Goal: Task Accomplishment & Management: Manage account settings

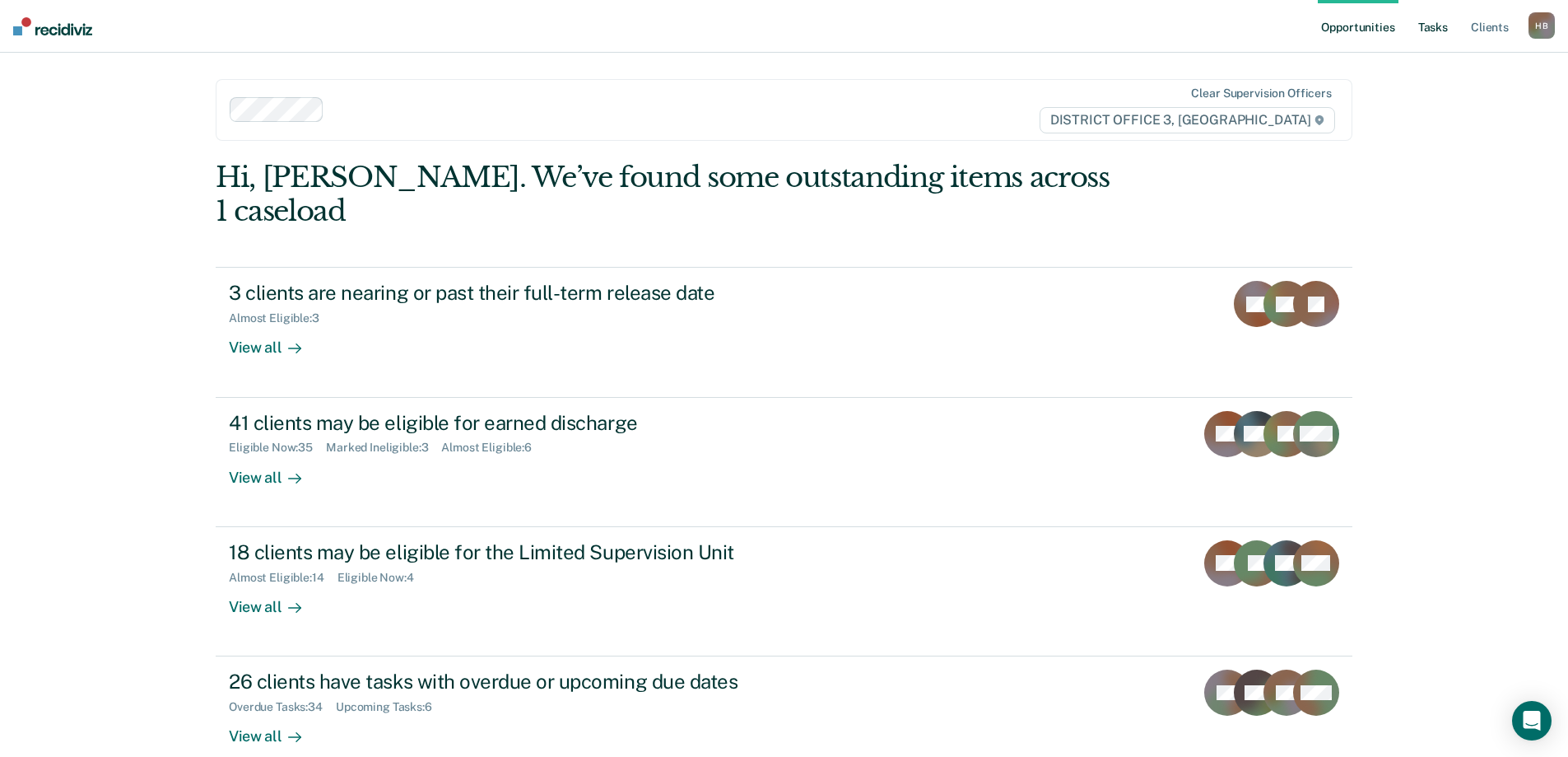
click at [1433, 26] on link "Tasks" at bounding box center [1434, 26] width 36 height 53
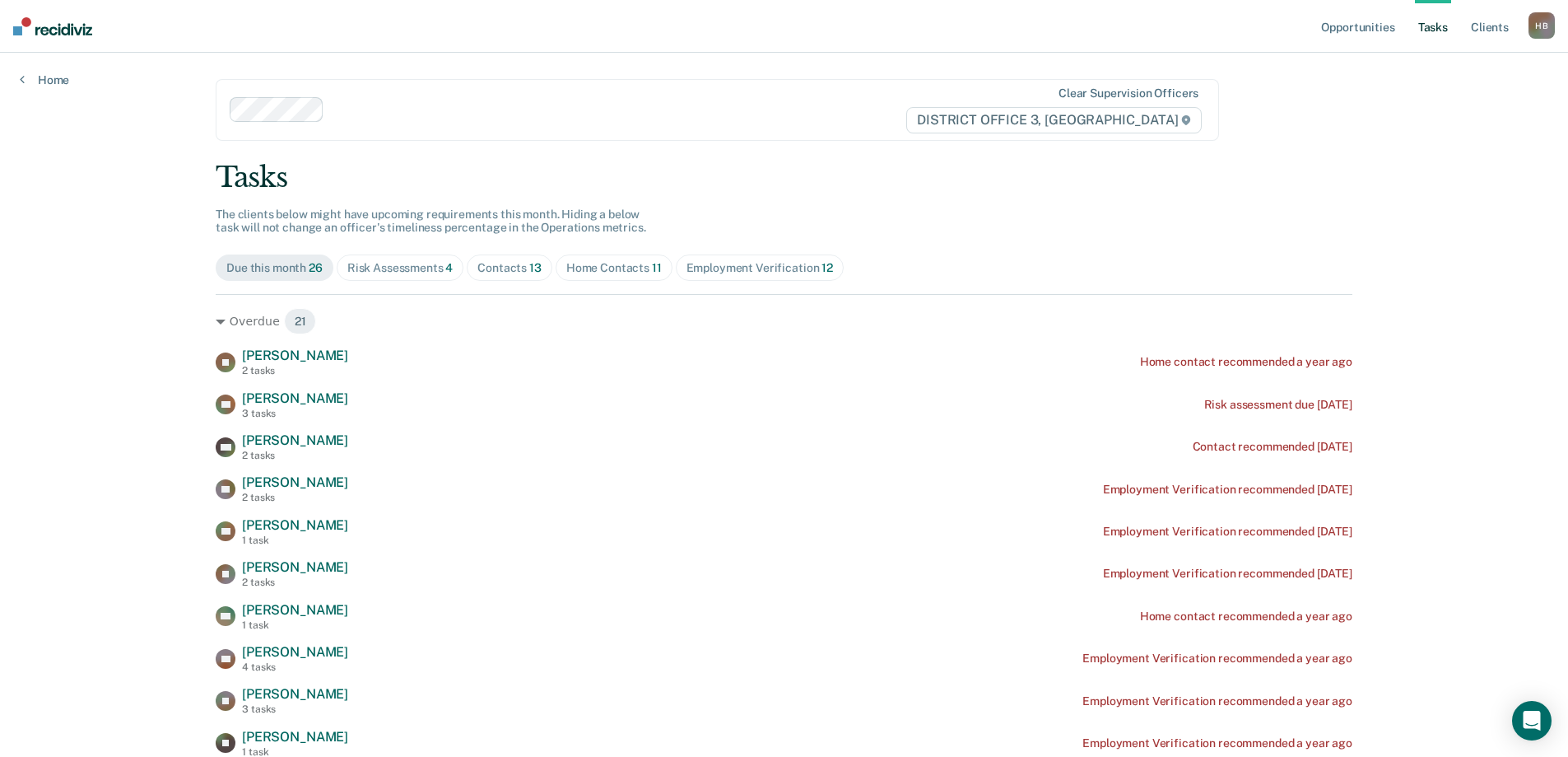
click at [392, 262] on div "Risk Assessments 4" at bounding box center [400, 268] width 107 height 14
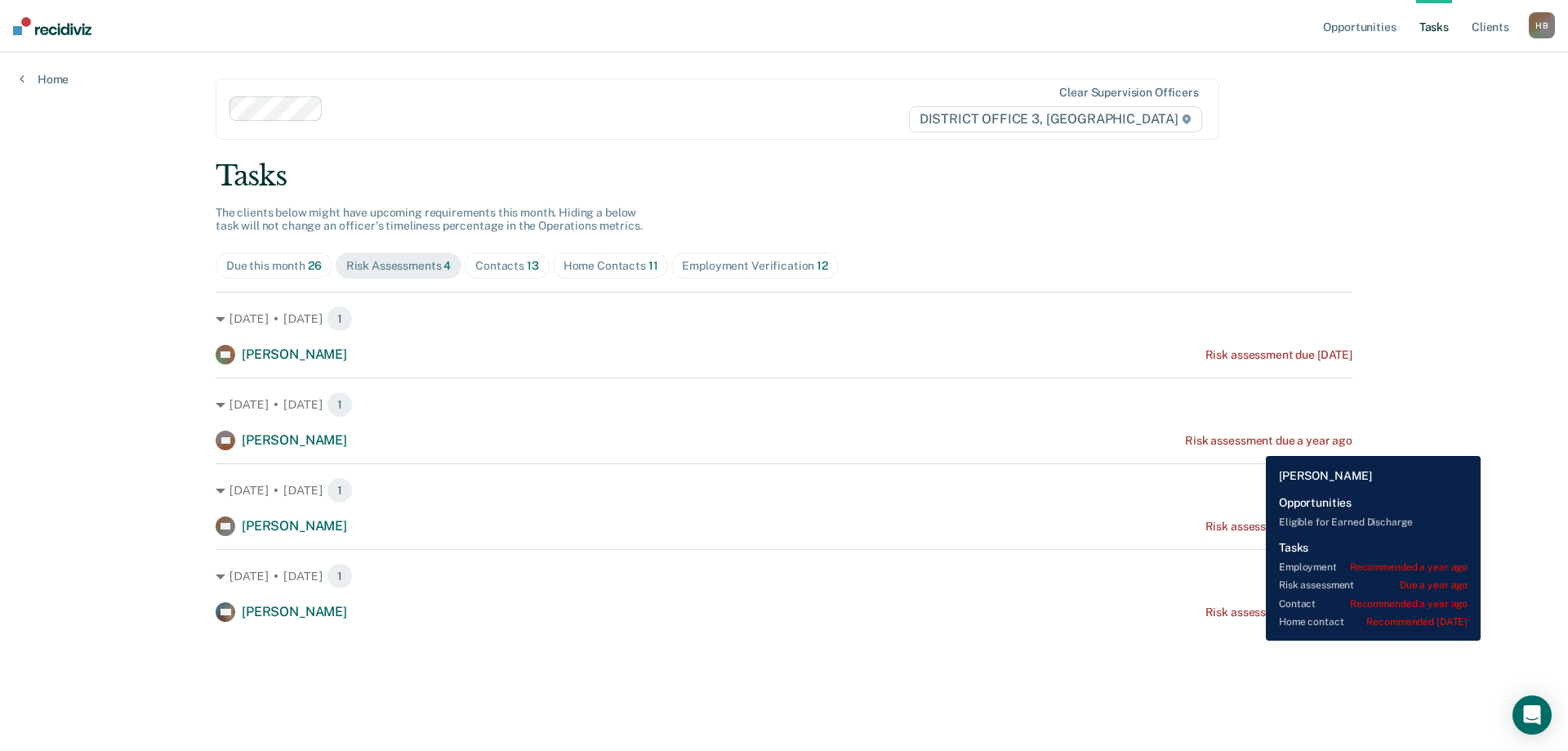
click at [1255, 444] on div "Risk assessment due a year ago" at bounding box center [1269, 440] width 168 height 14
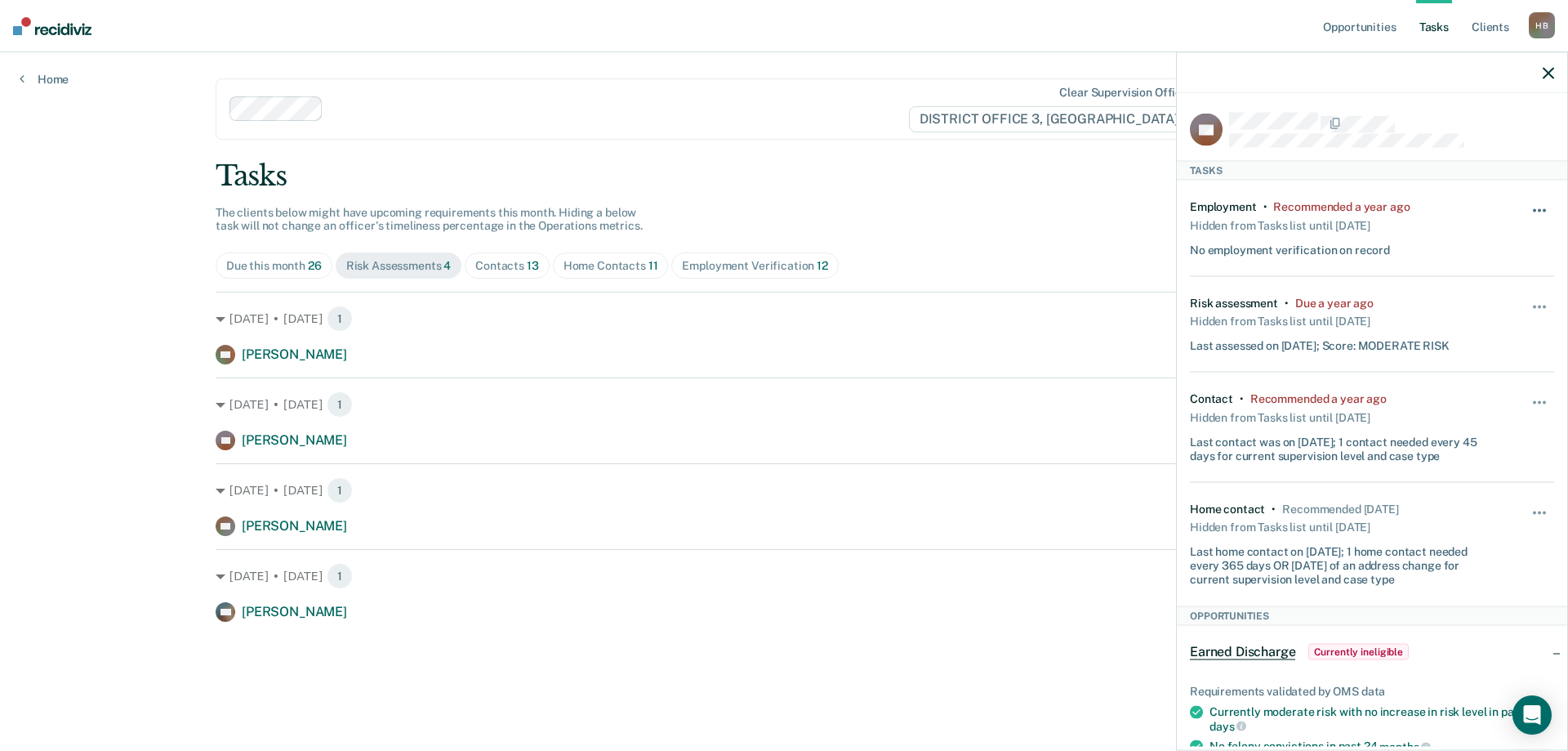
click at [1543, 209] on span "button" at bounding box center [1544, 210] width 3 height 3
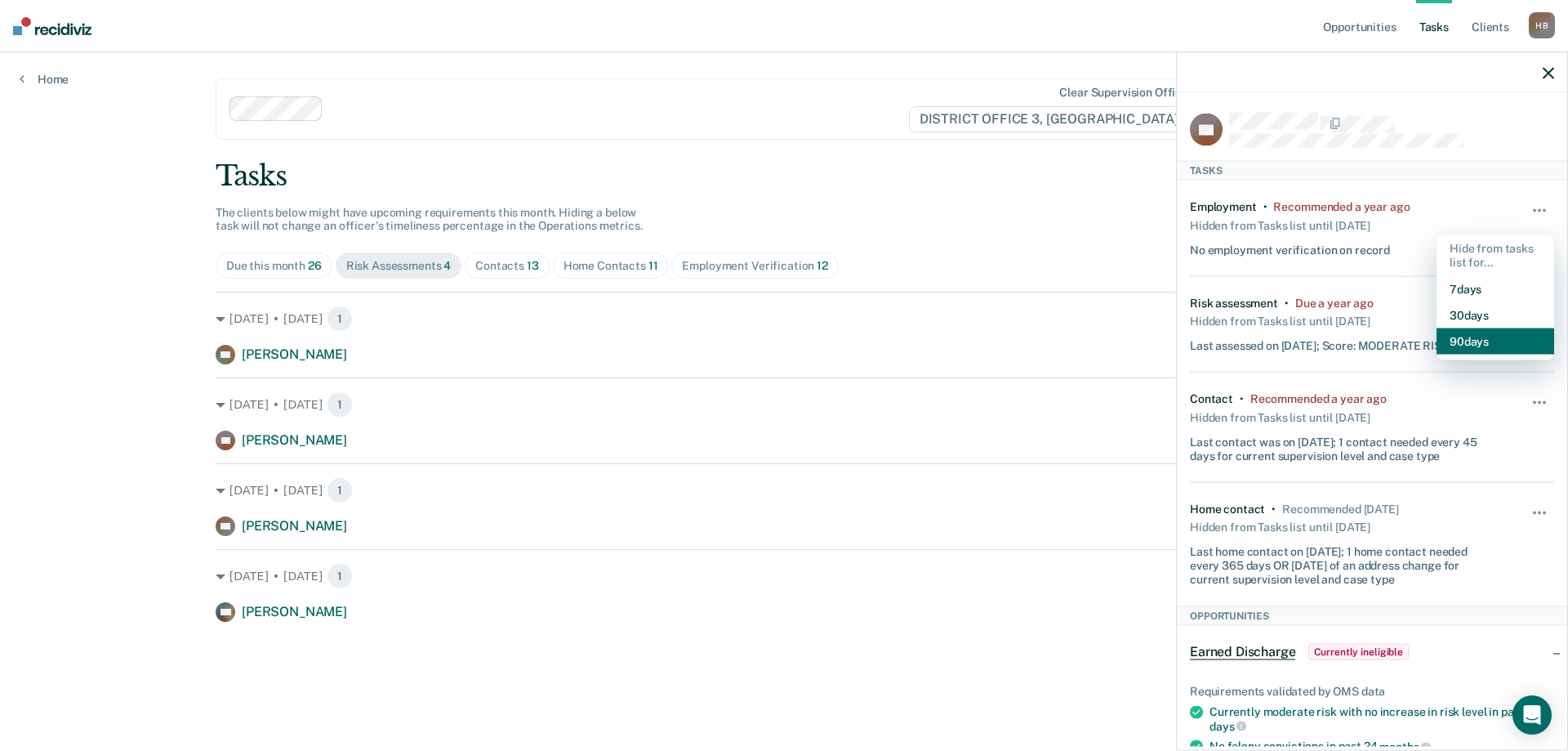
click at [1482, 336] on button "90 days" at bounding box center [1495, 340] width 117 height 26
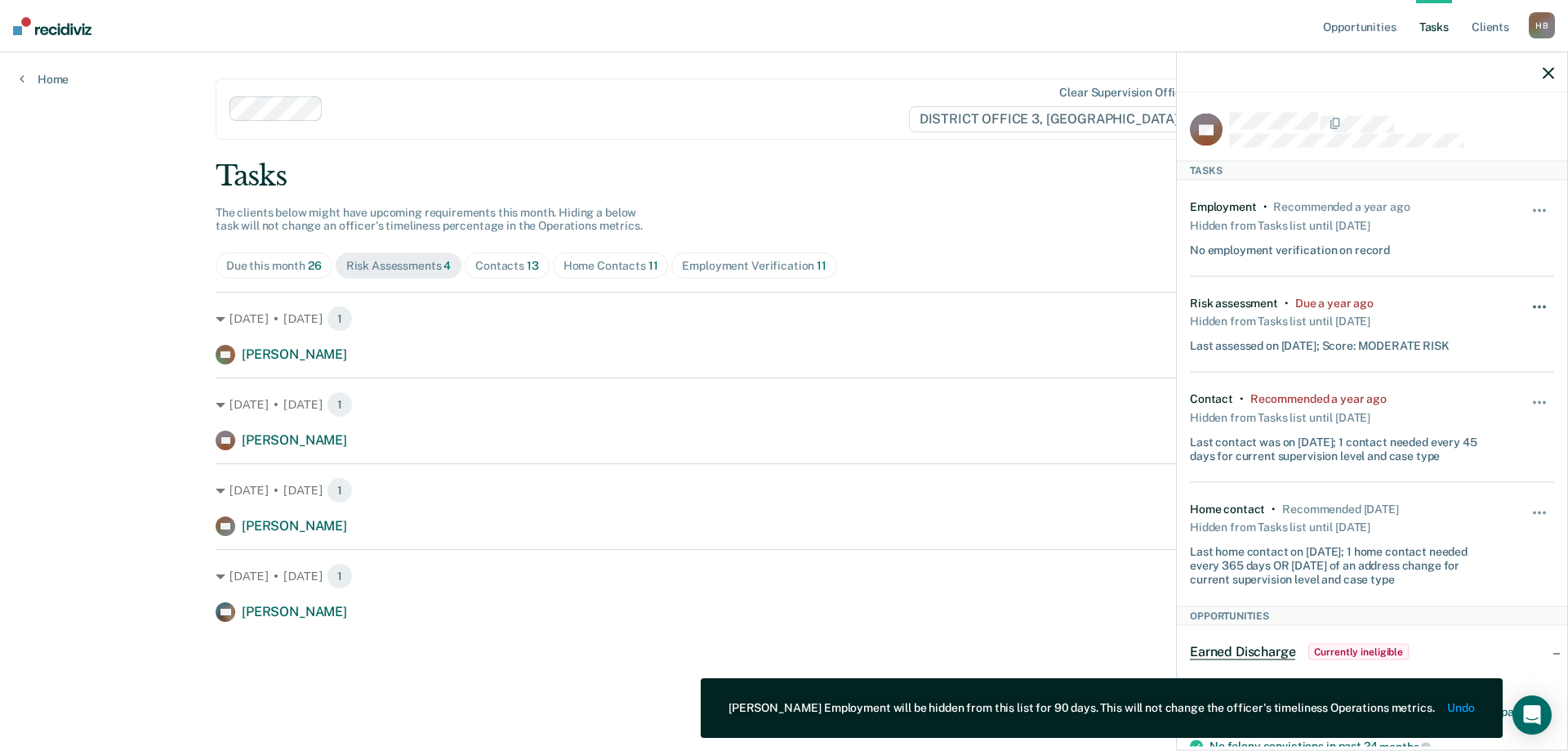
click at [1543, 306] on span "button" at bounding box center [1544, 306] width 3 height 3
click at [1470, 432] on button "90 days" at bounding box center [1495, 436] width 117 height 26
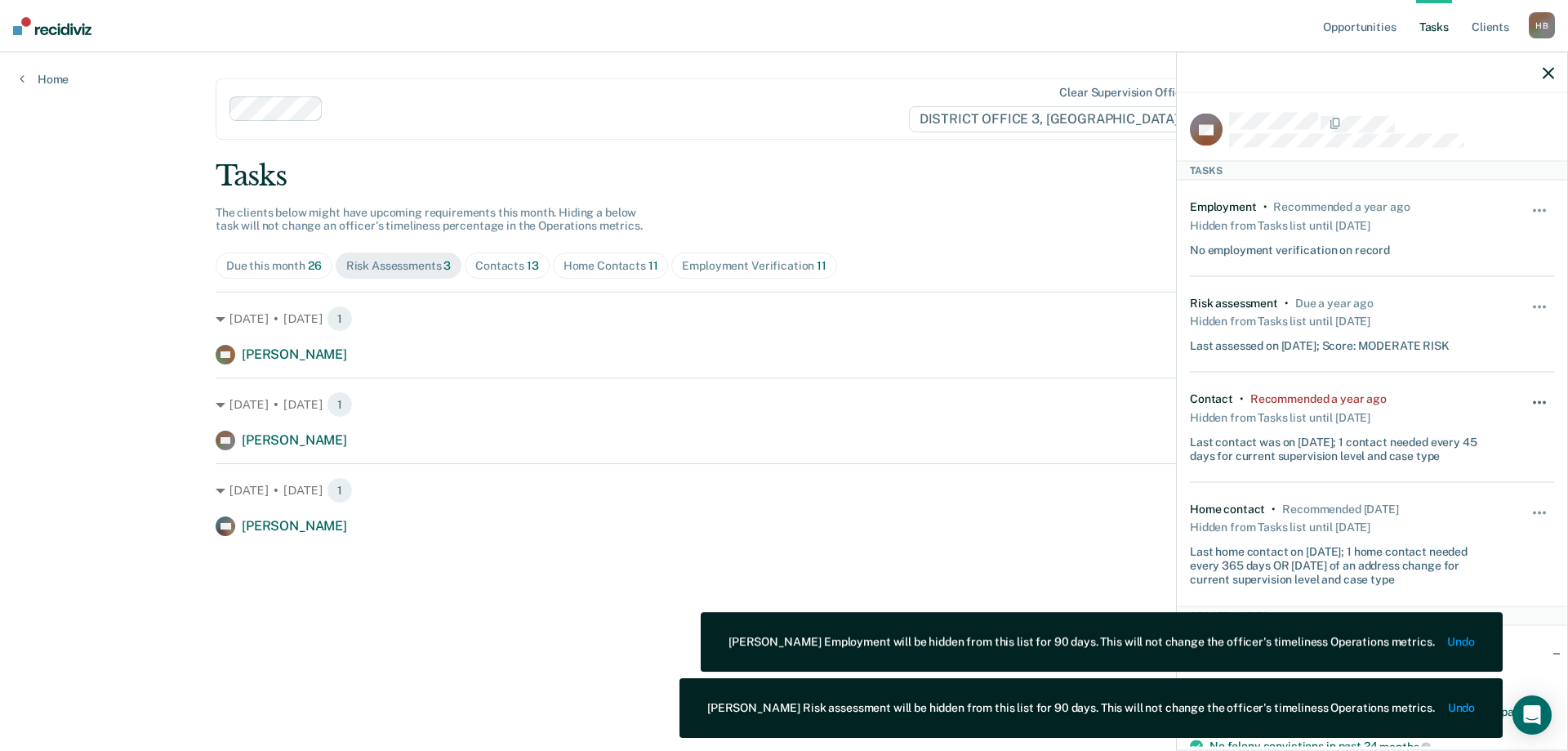
click at [1529, 398] on button "button" at bounding box center [1539, 411] width 28 height 26
click at [1472, 532] on button "90 days" at bounding box center [1495, 532] width 117 height 26
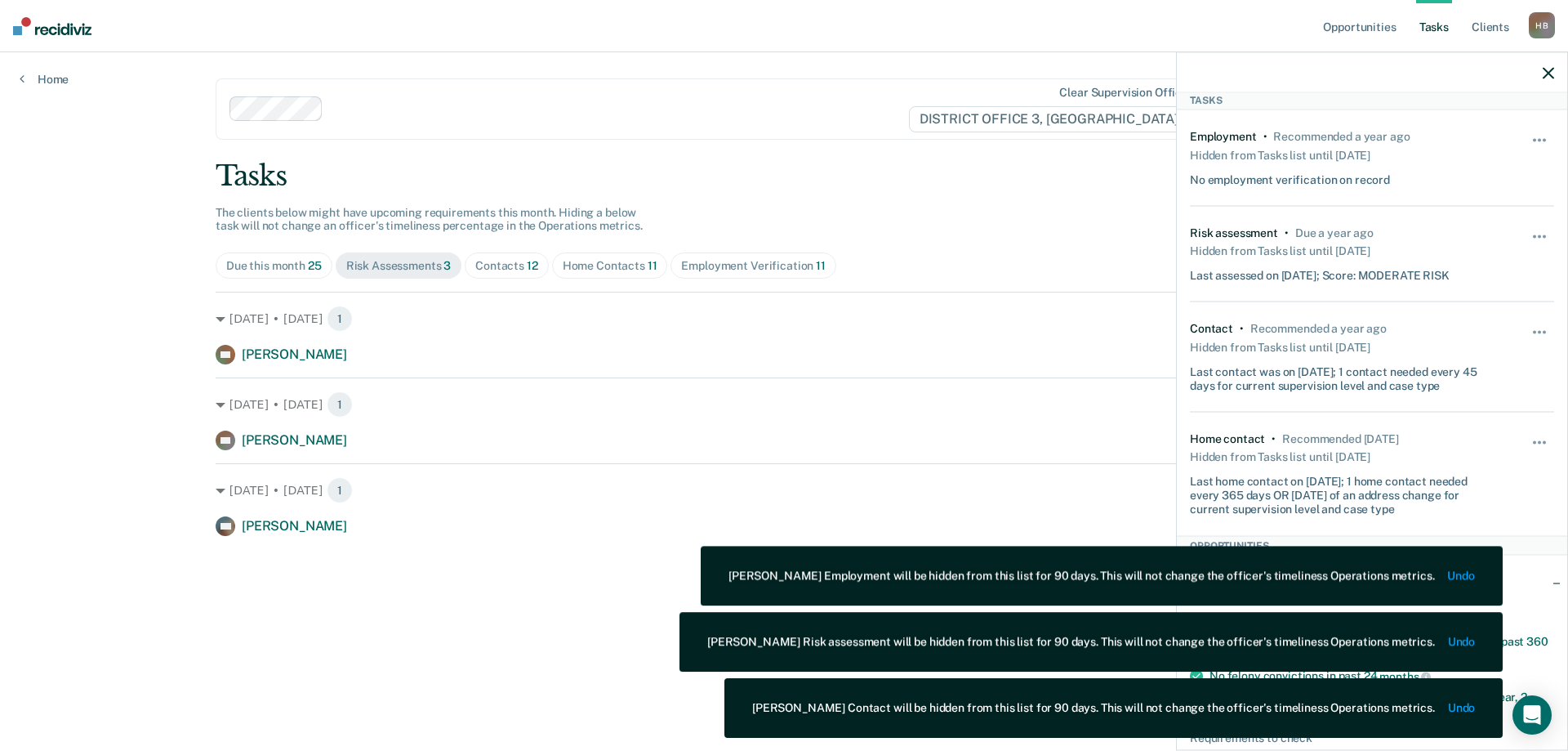
scroll to position [163, 0]
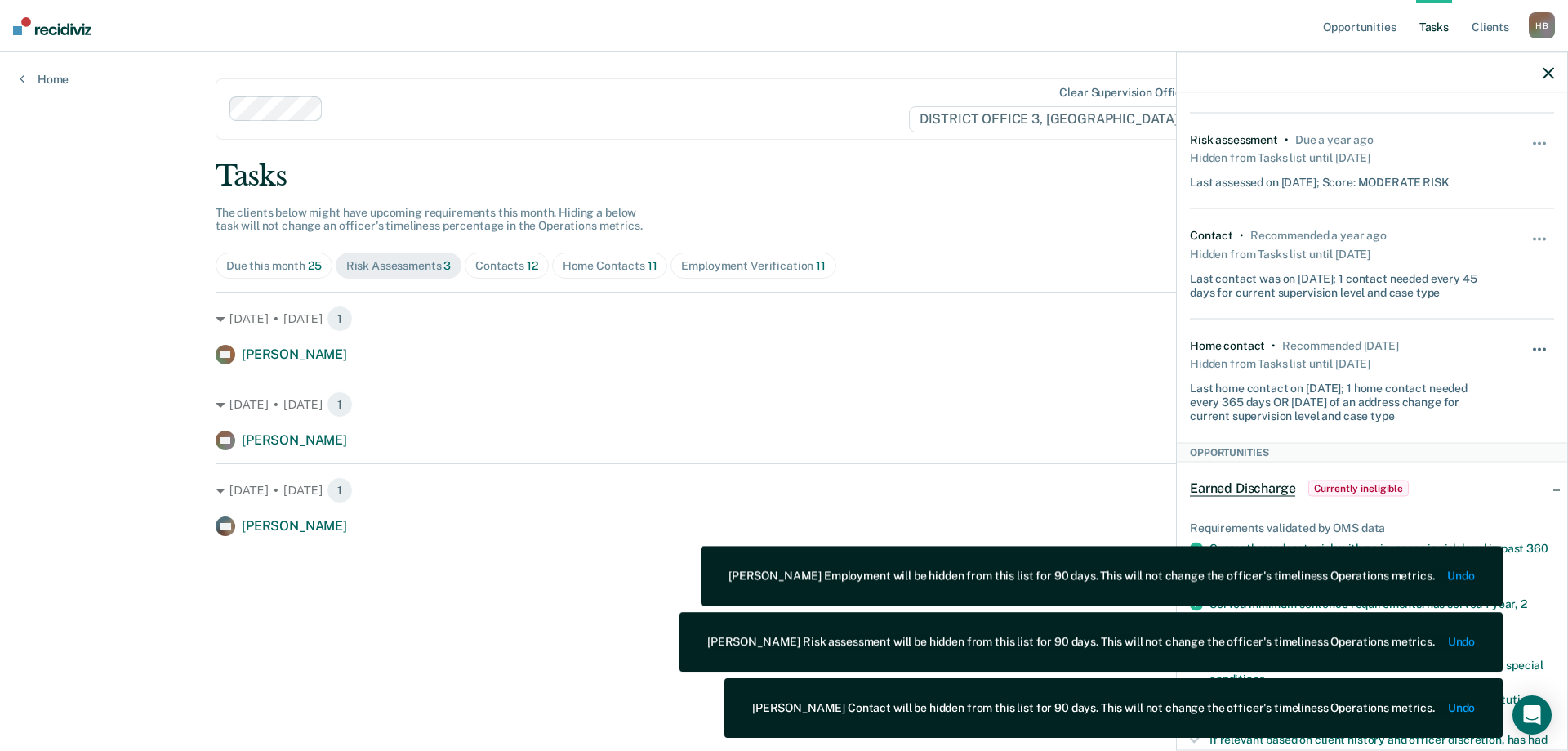
click at [1538, 347] on span "button" at bounding box center [1538, 348] width 3 height 3
click at [1470, 303] on div "Contact • Recommended a year ago Hidden from Tasks list until [DATE] Last conta…" at bounding box center [1372, 263] width 364 height 110
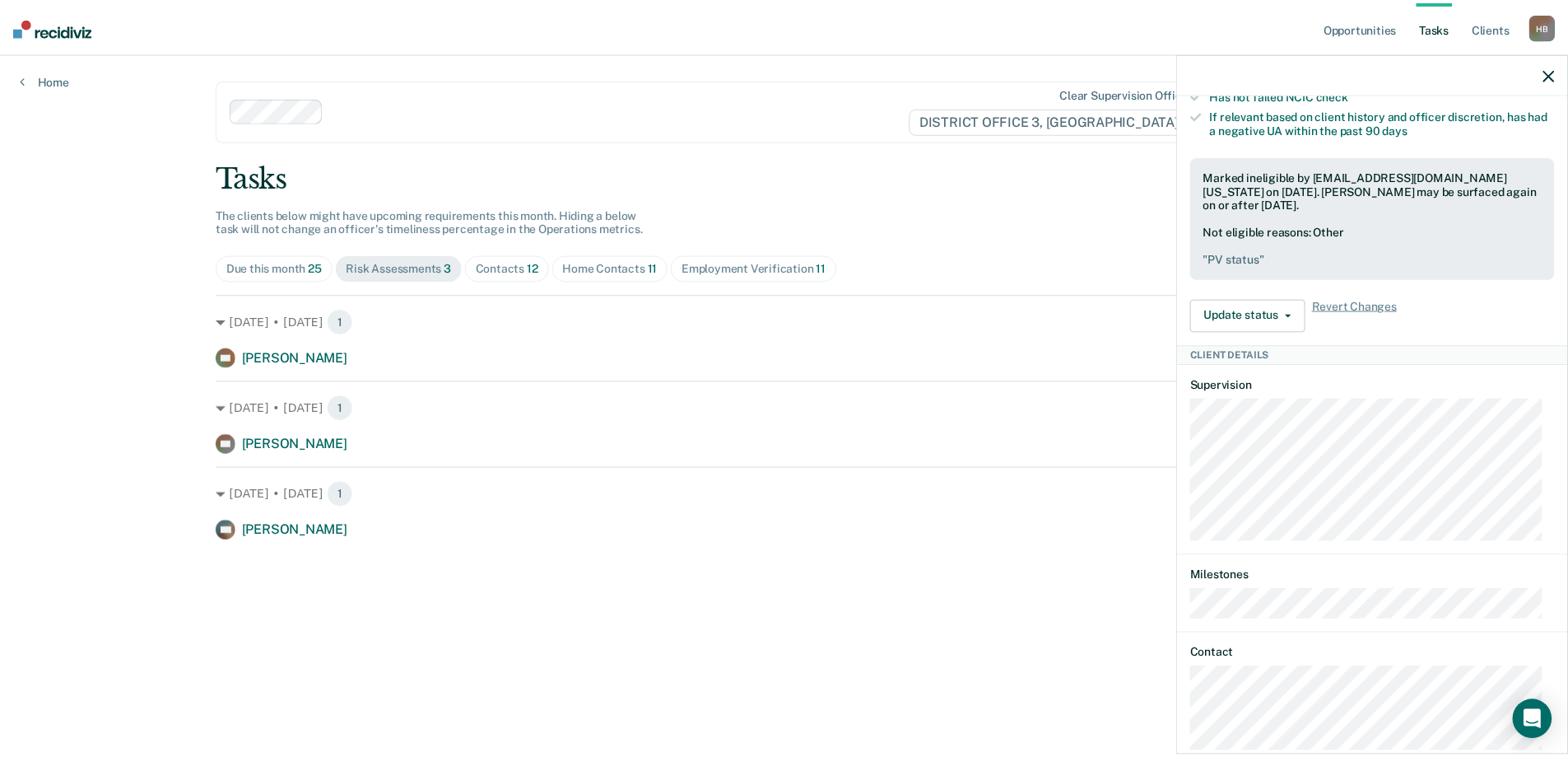
scroll to position [847, 0]
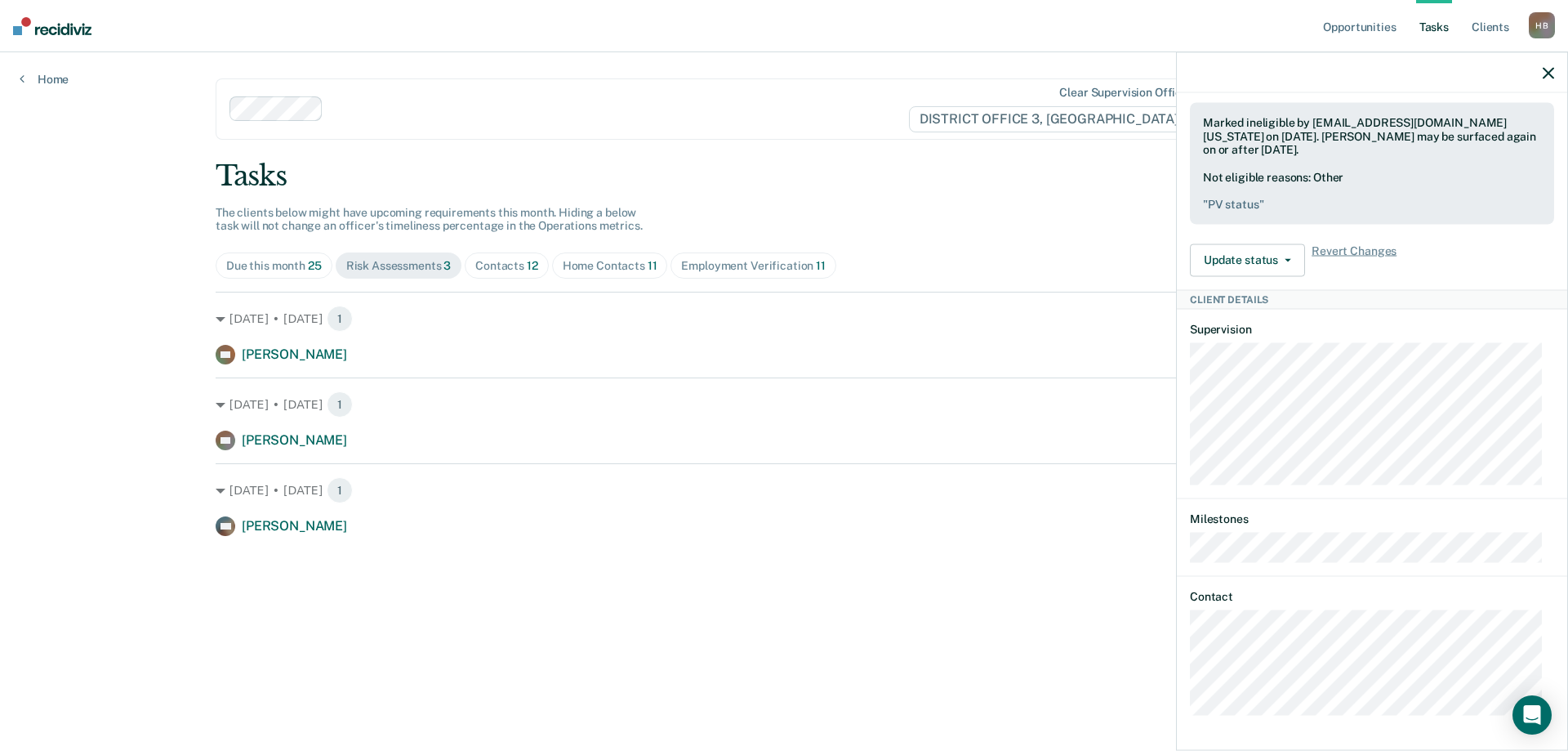
click at [1549, 70] on icon "button" at bounding box center [1549, 72] width 11 height 11
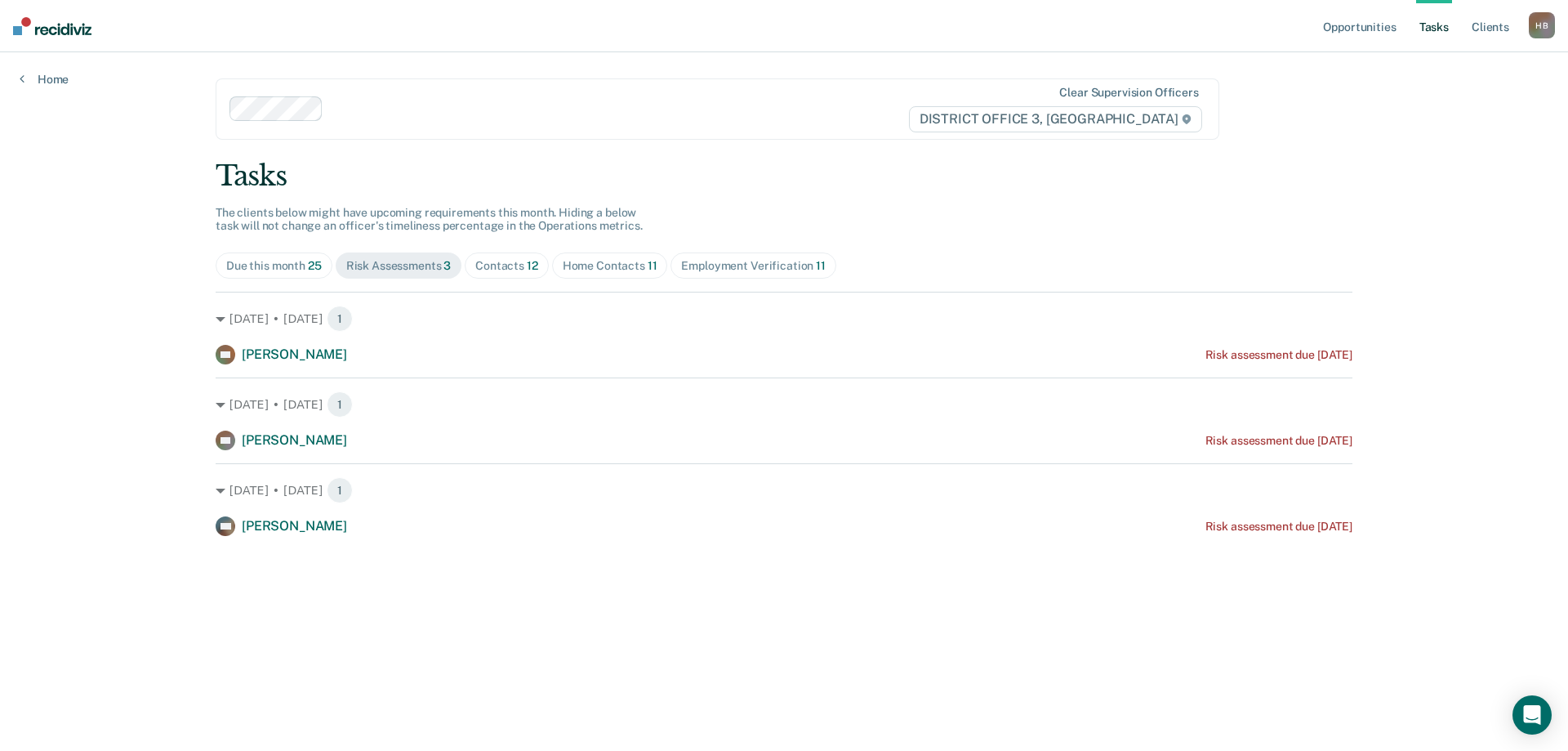
click at [604, 264] on div "Home Contacts 11" at bounding box center [610, 266] width 94 height 14
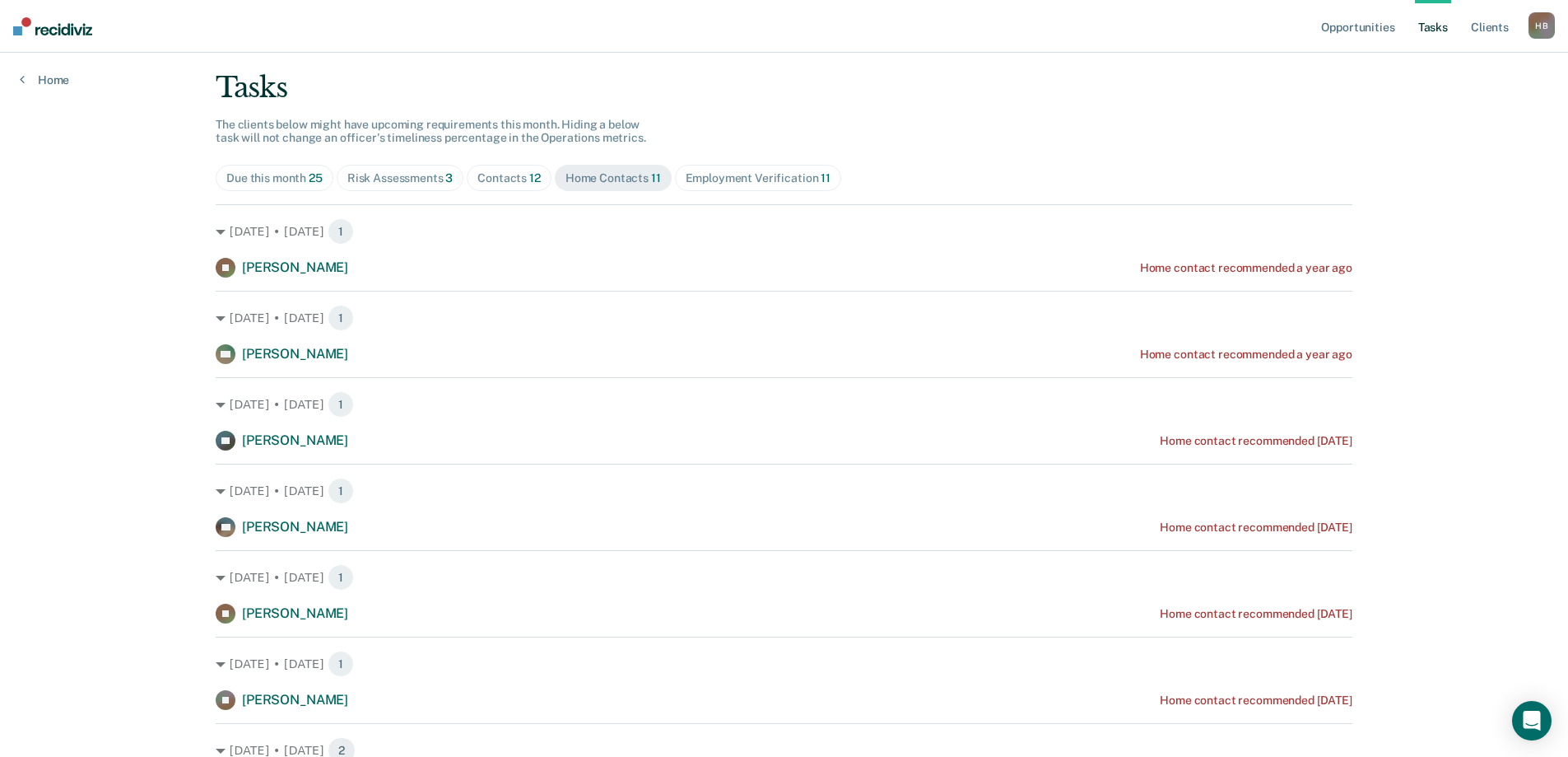
scroll to position [0, 0]
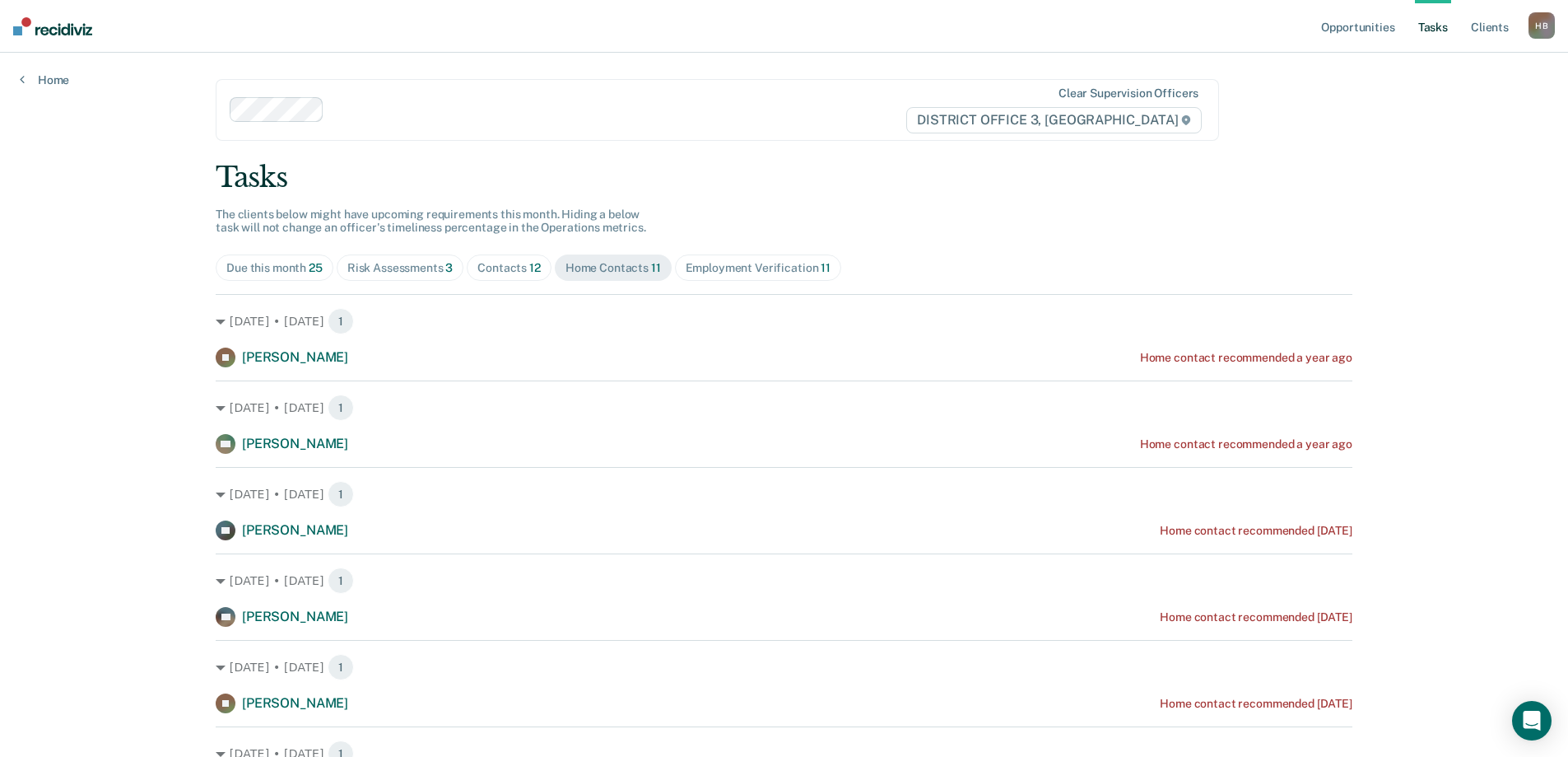
click at [509, 272] on div "Contacts 12" at bounding box center [509, 268] width 63 height 14
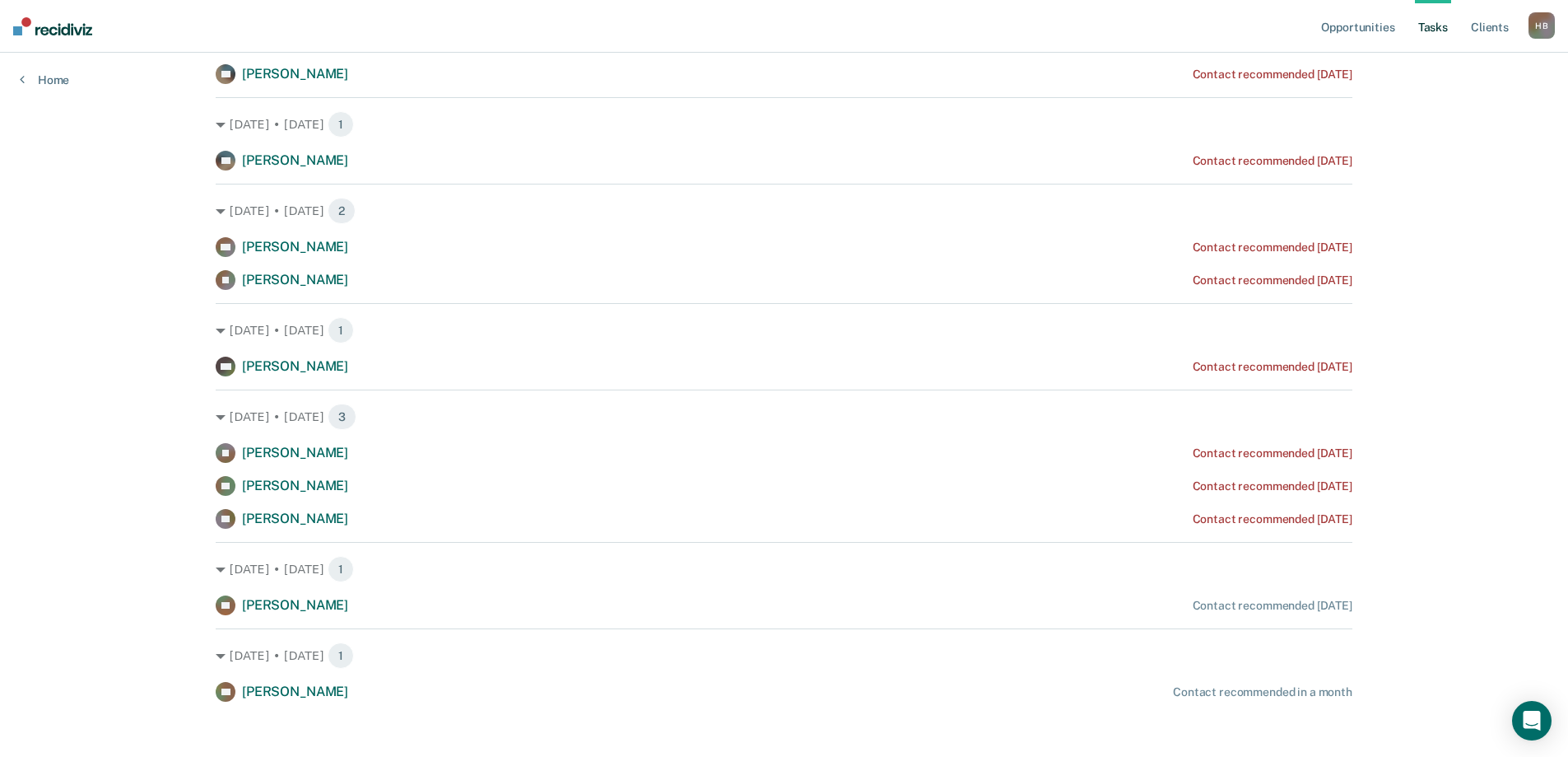
scroll to position [467, 0]
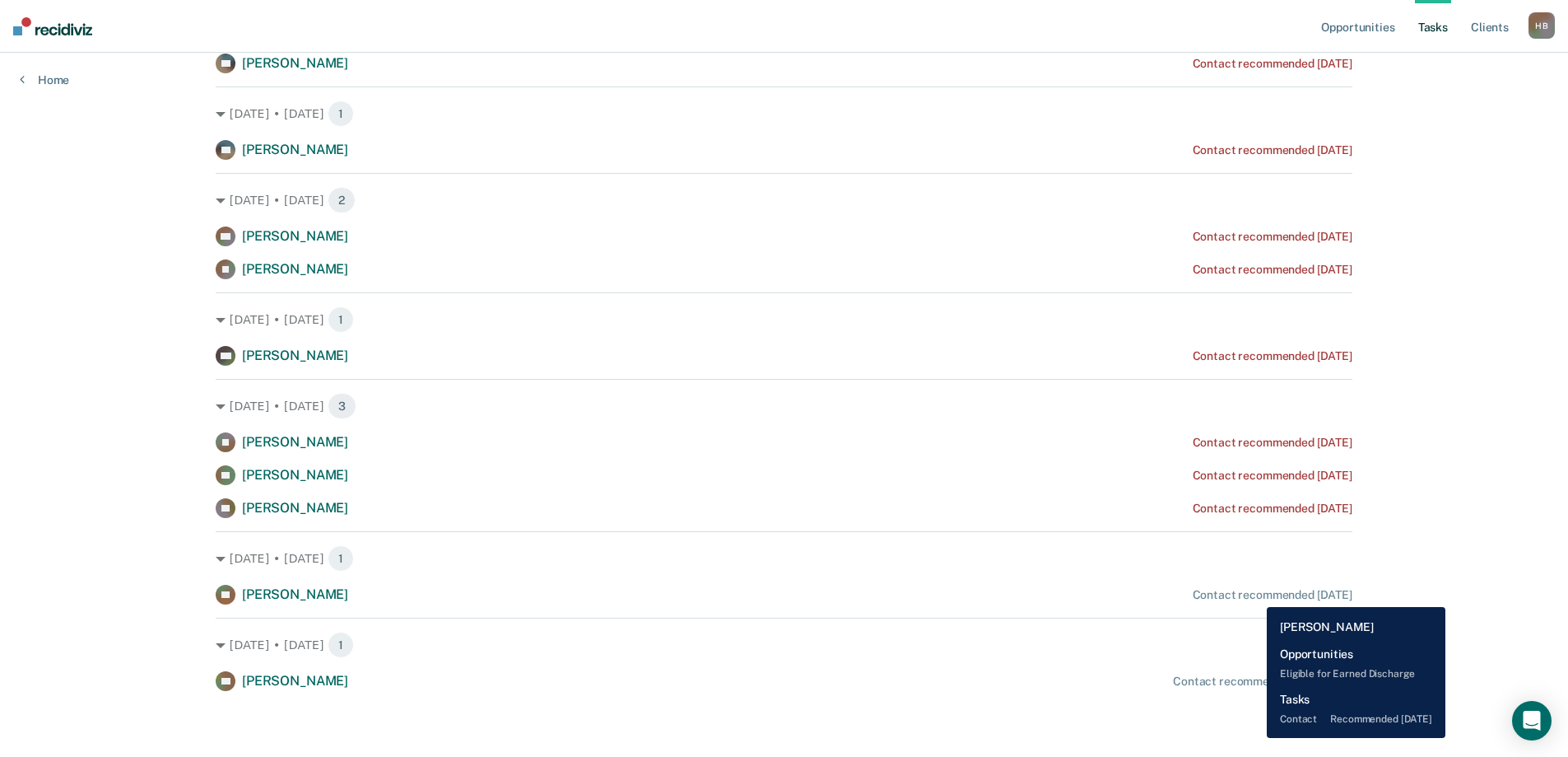
click at [1255, 595] on div "Contact recommended [DATE]" at bounding box center [1272, 595] width 159 height 14
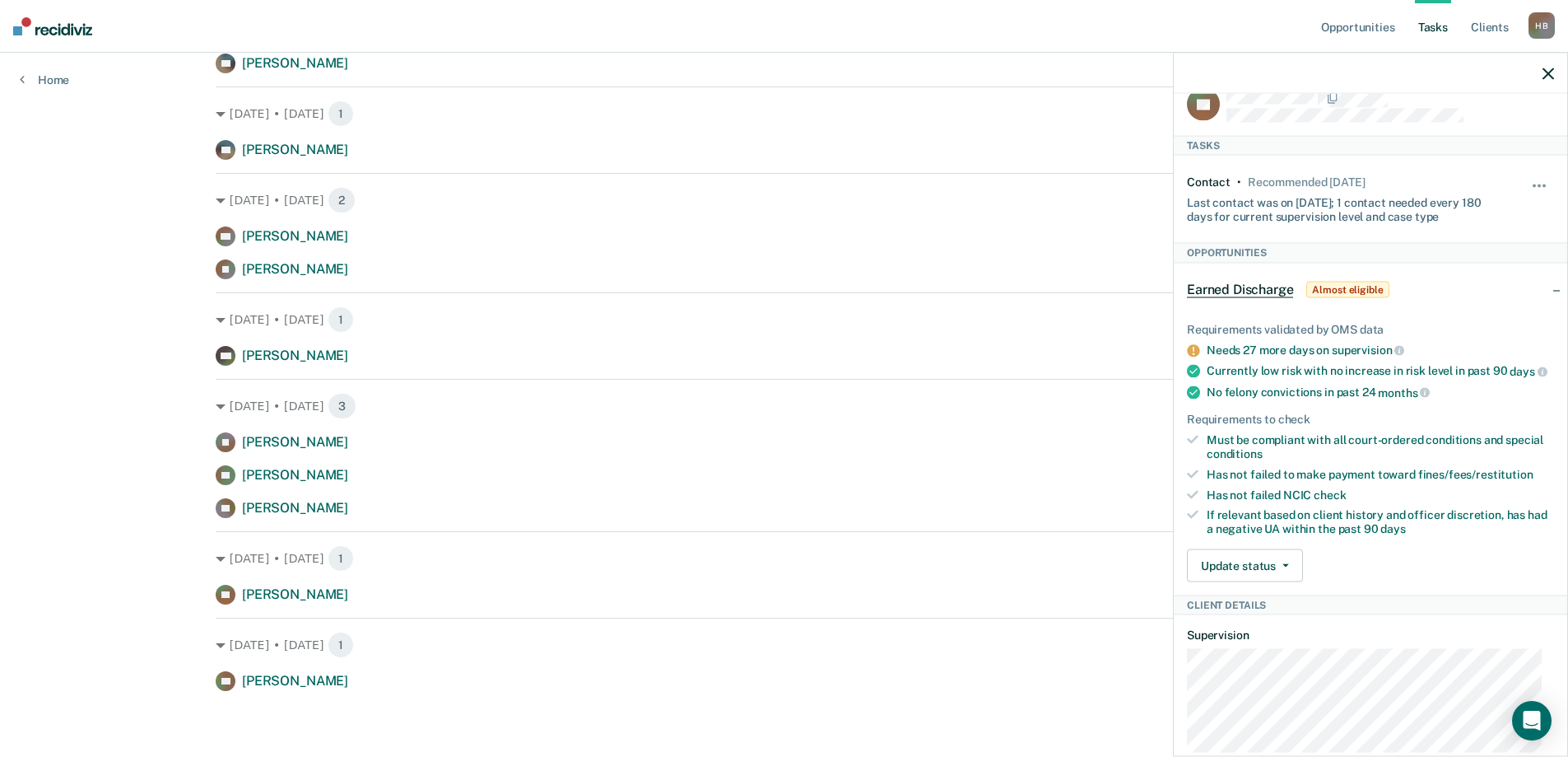
scroll to position [0, 0]
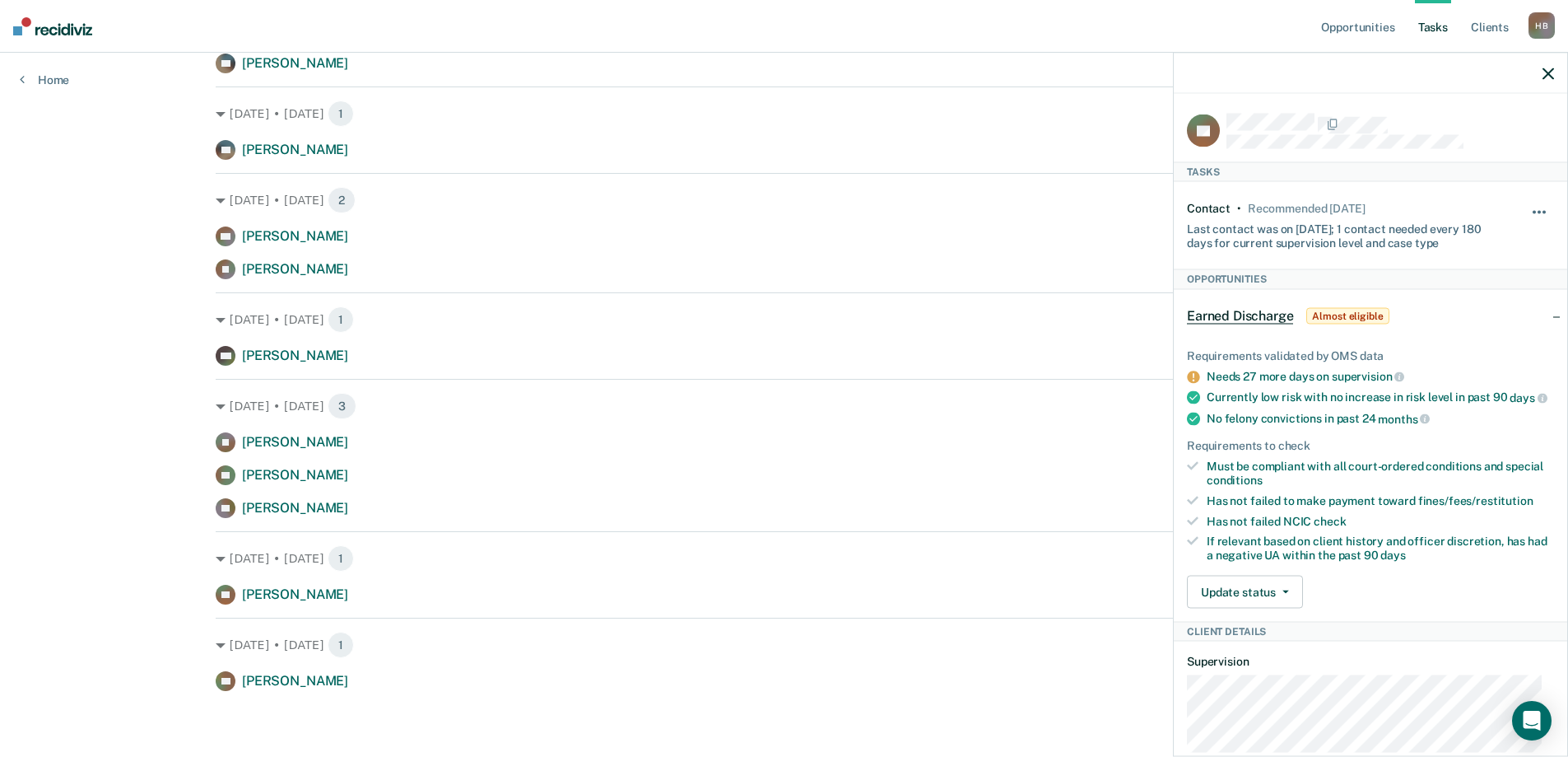
click at [1543, 210] on span "button" at bounding box center [1544, 211] width 3 height 3
click at [1484, 336] on button "90 days" at bounding box center [1494, 343] width 118 height 26
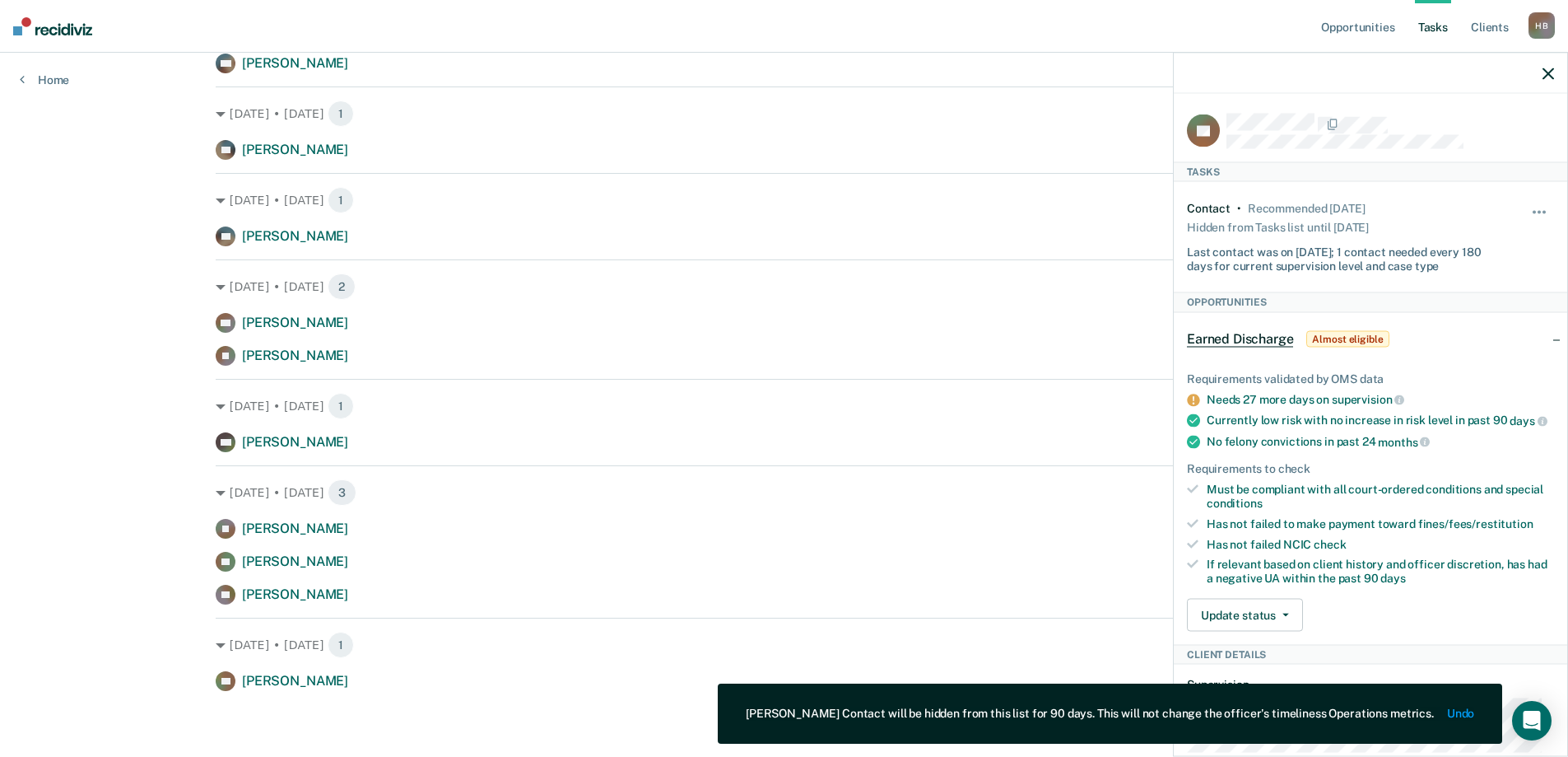
scroll to position [380, 0]
click at [1539, 338] on div "Earned Discharge Almost eligible" at bounding box center [1371, 338] width 394 height 53
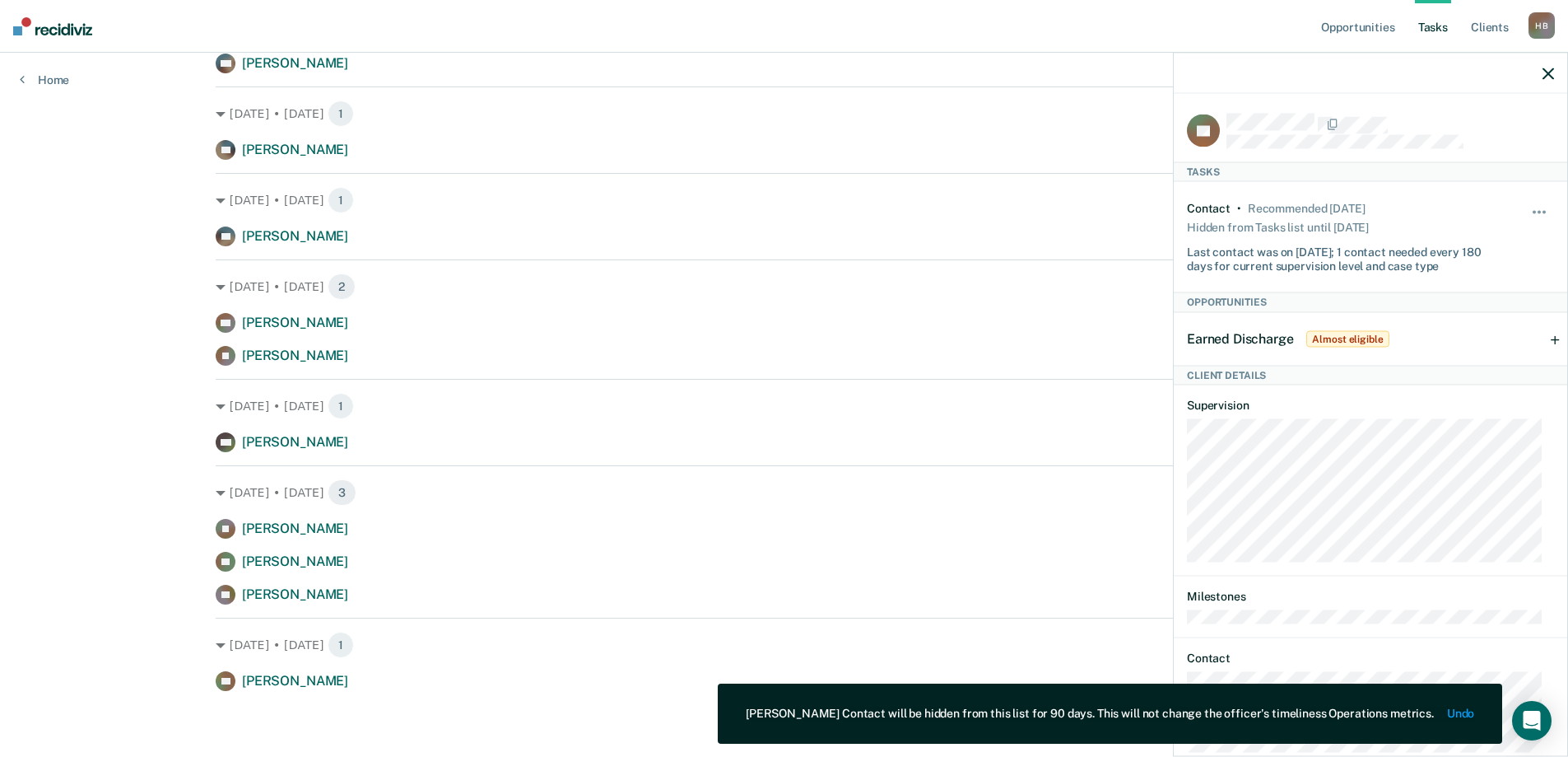
click at [1539, 338] on div "Earned Discharge Almost eligible" at bounding box center [1371, 338] width 394 height 53
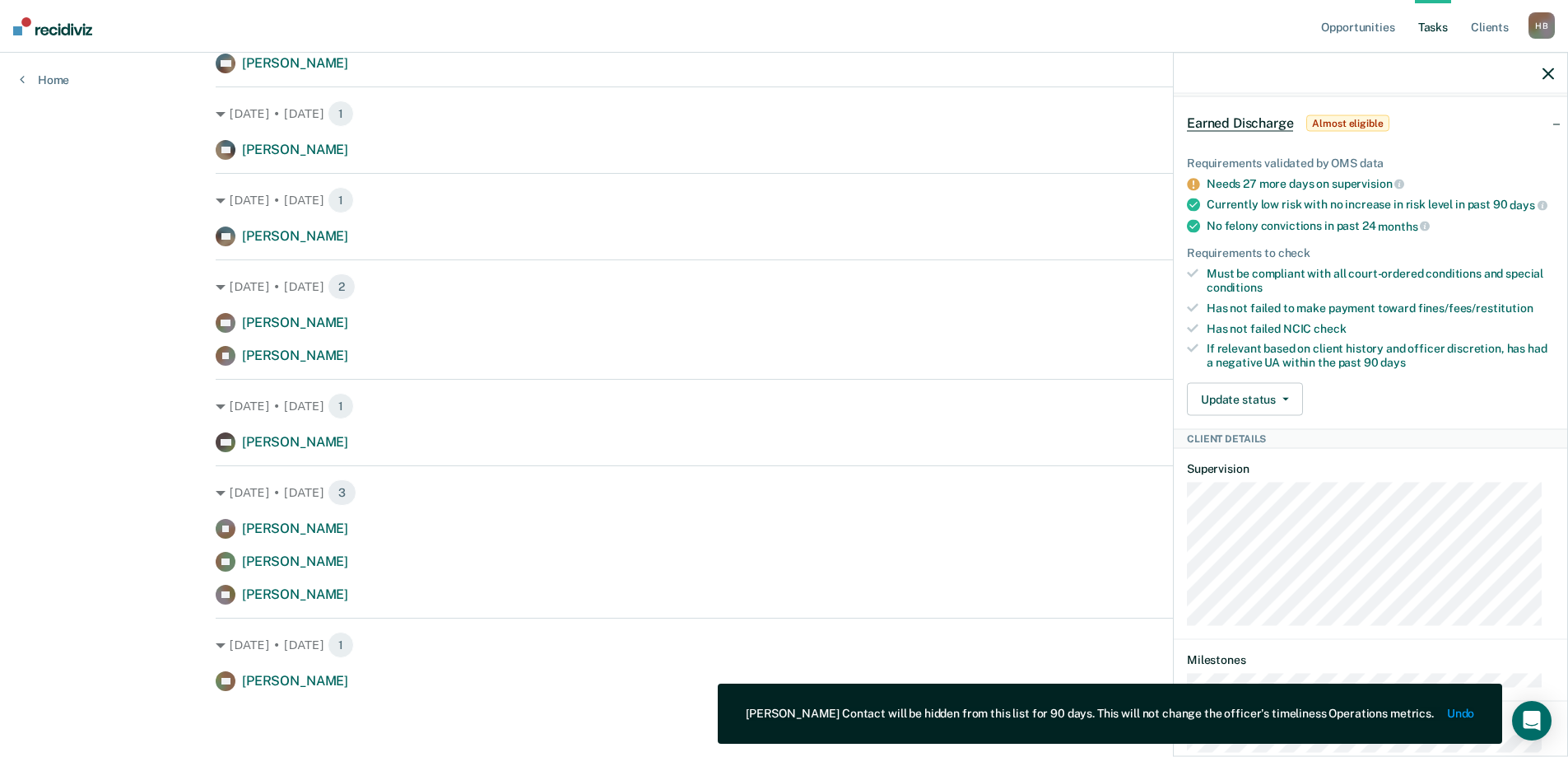
scroll to position [247, 0]
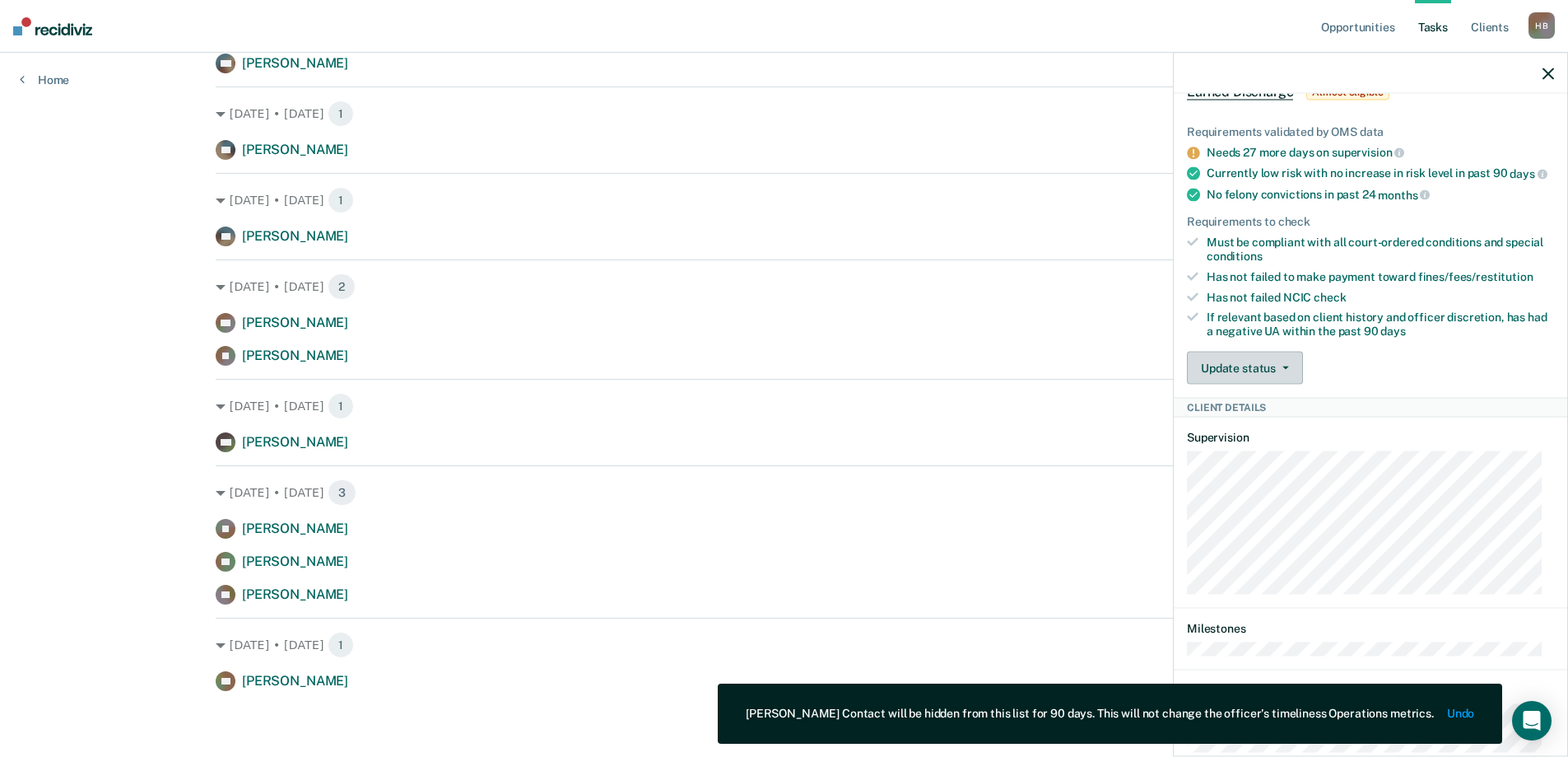
click at [1293, 380] on button "Update status" at bounding box center [1244, 367] width 116 height 33
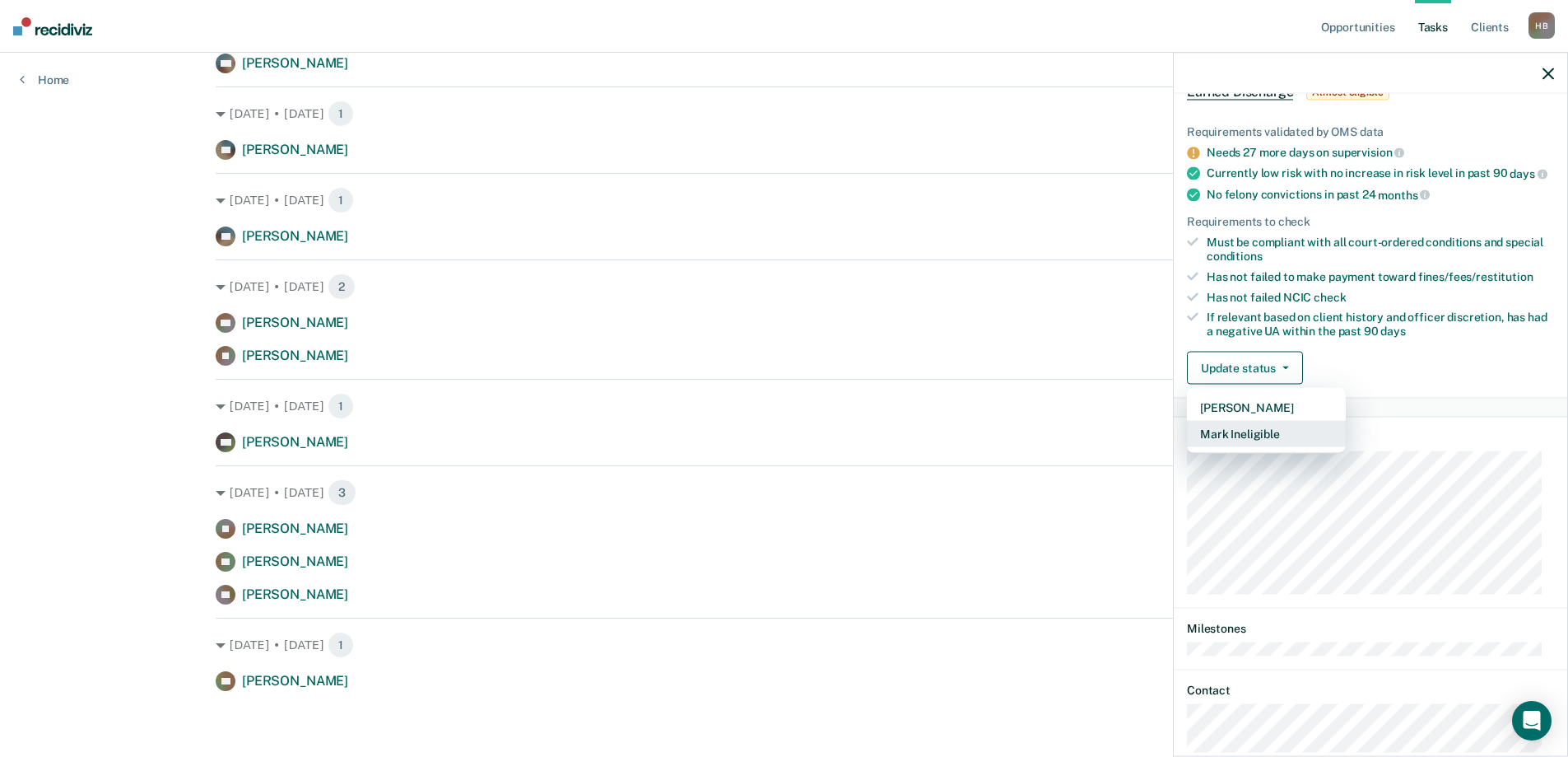
click at [1236, 444] on button "Mark Ineligible" at bounding box center [1266, 432] width 158 height 26
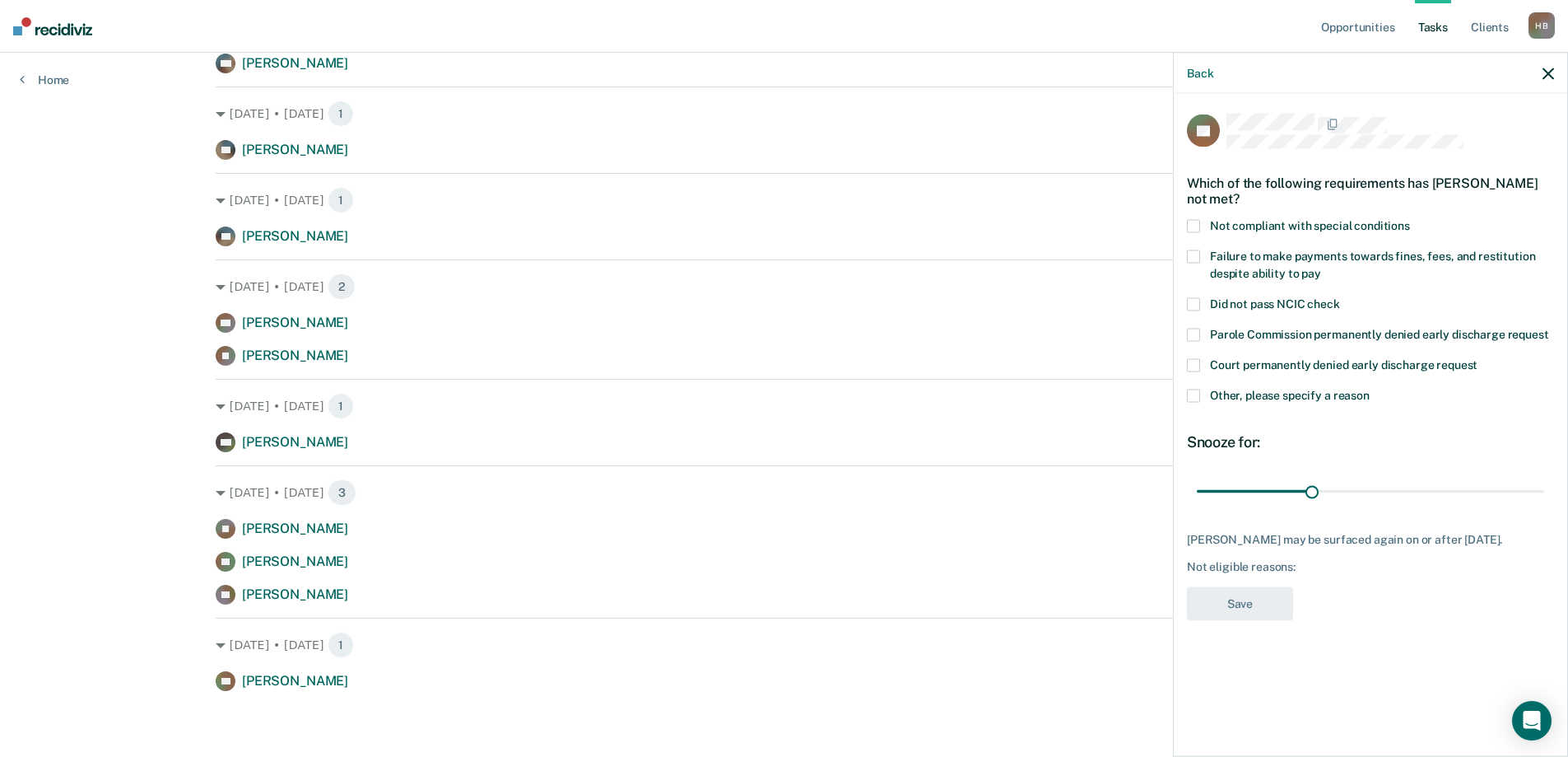
click at [1192, 398] on span at bounding box center [1194, 396] width 13 height 13
click at [1370, 389] on input "Other, please specify a reason" at bounding box center [1370, 389] width 0 height 0
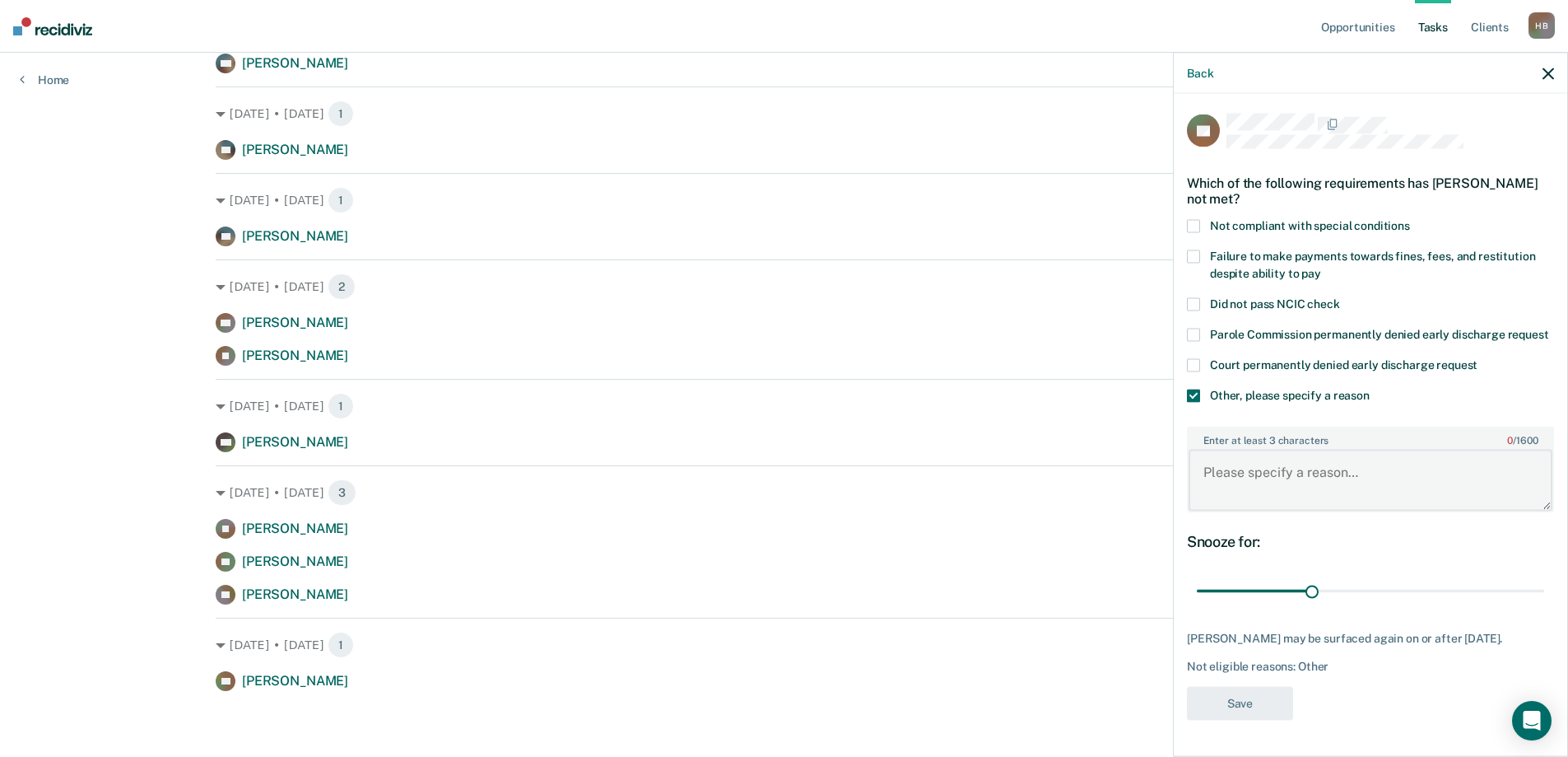
click at [1255, 465] on textarea "Enter at least 3 characters 0 / 1600" at bounding box center [1370, 479] width 364 height 61
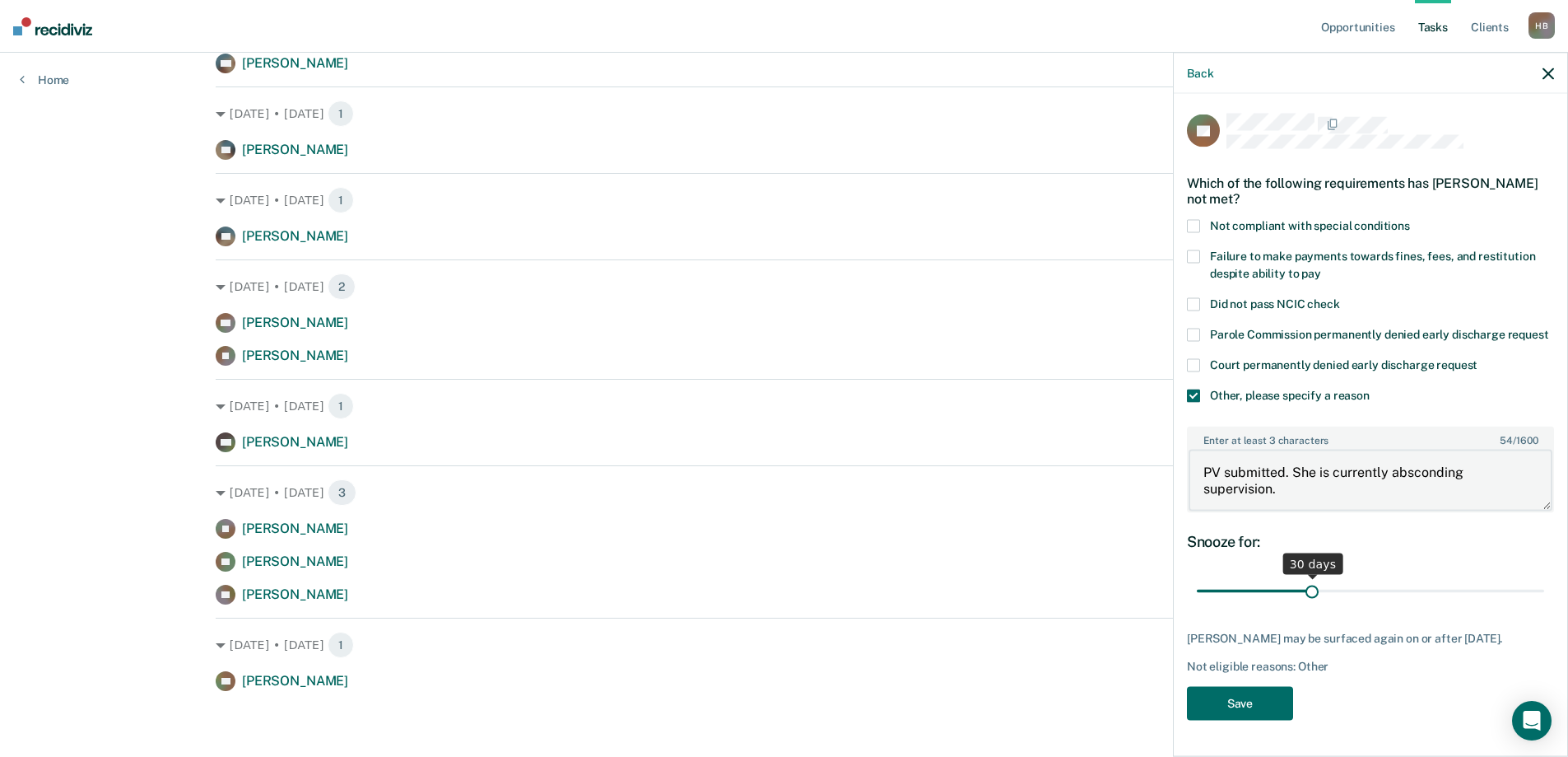
type textarea "PV submitted. She is currently absconding supervision."
drag, startPoint x: 1315, startPoint y: 591, endPoint x: 1580, endPoint y: 533, distance: 271.3
type input "90"
click at [1544, 576] on input "range" at bounding box center [1371, 591] width 348 height 29
click at [1230, 693] on button "Save" at bounding box center [1240, 702] width 107 height 34
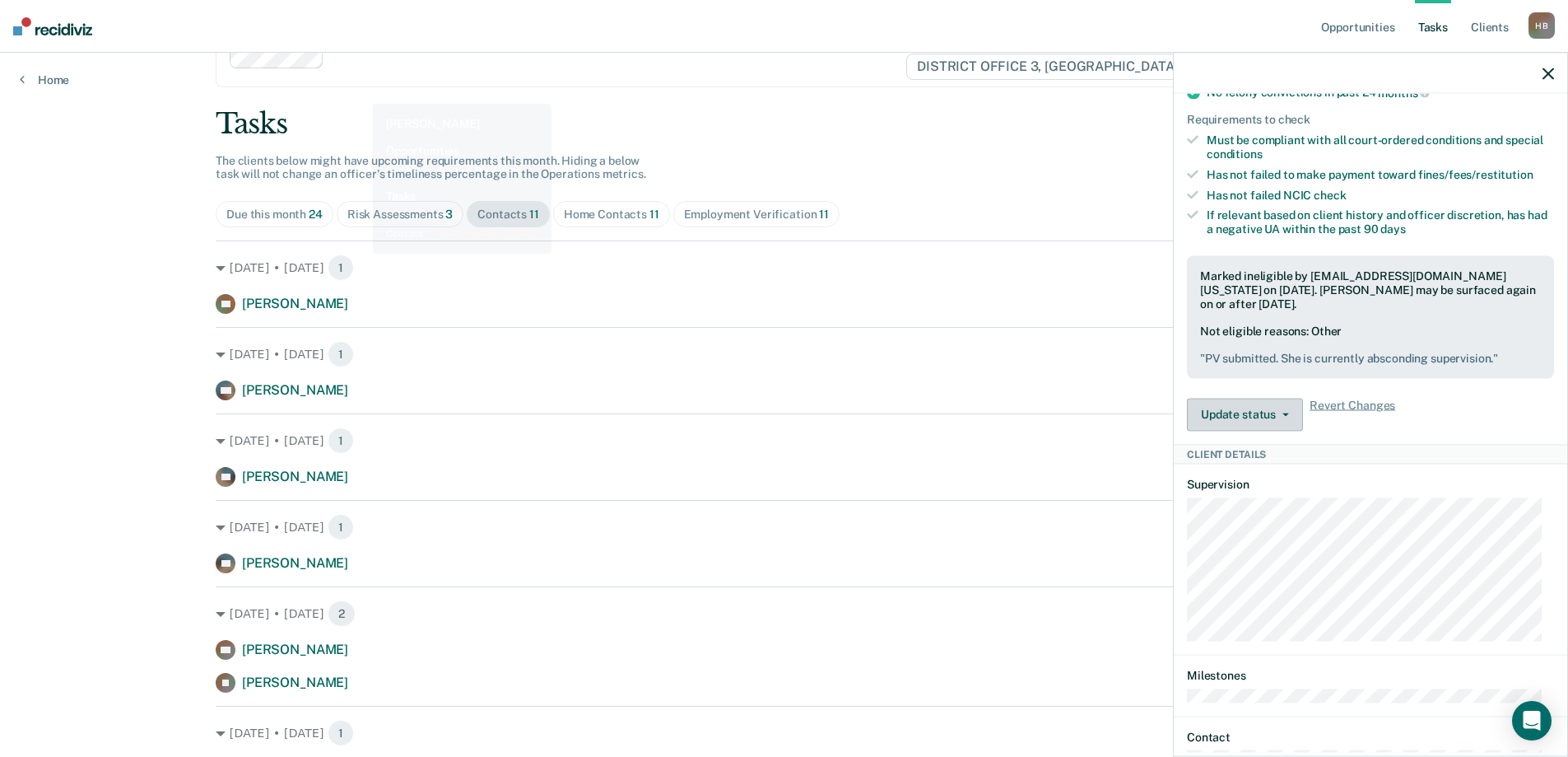
scroll to position [0, 0]
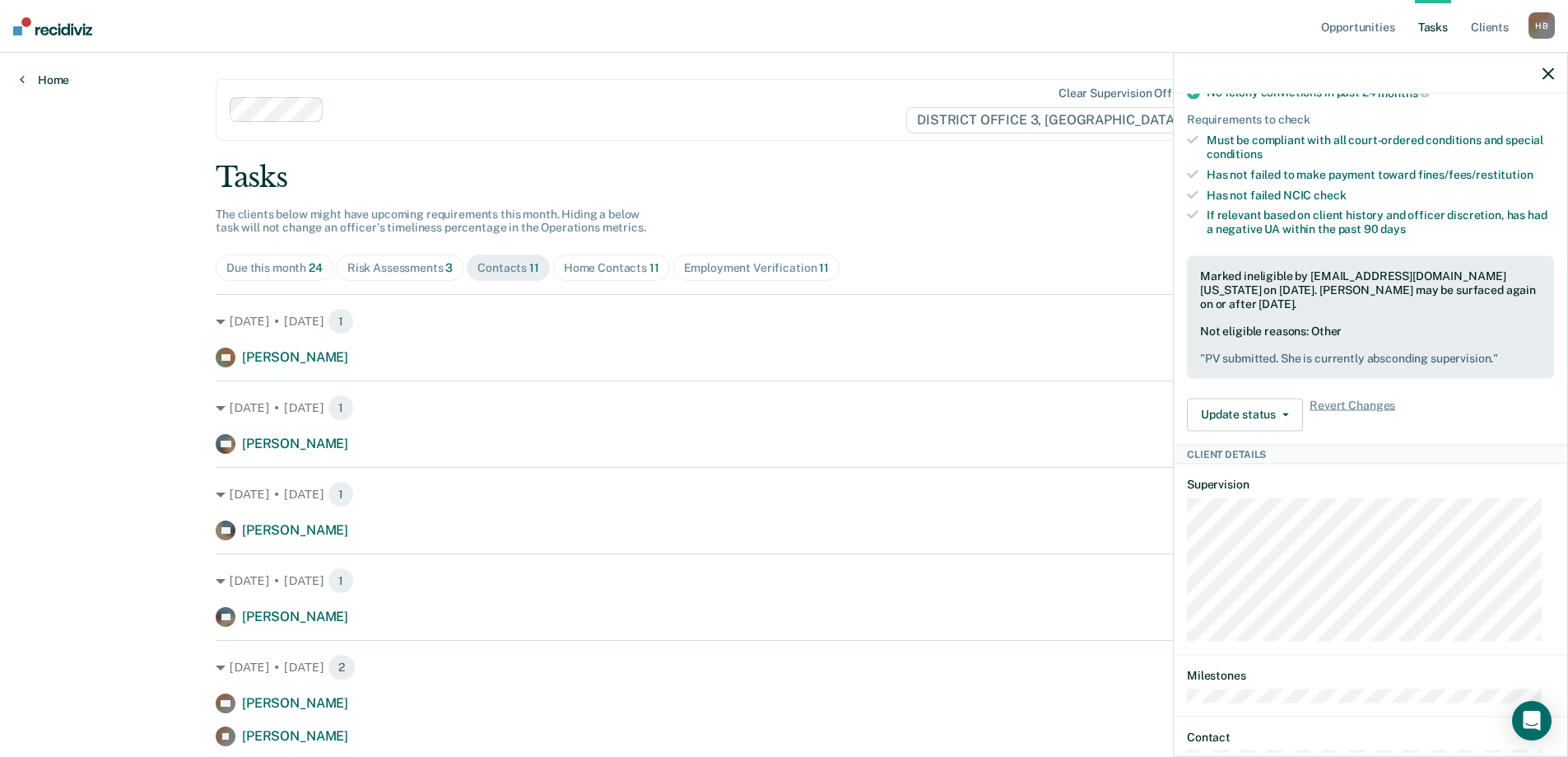
click at [43, 85] on link "Home" at bounding box center [44, 79] width 49 height 14
